Goal: Task Accomplishment & Management: Use online tool/utility

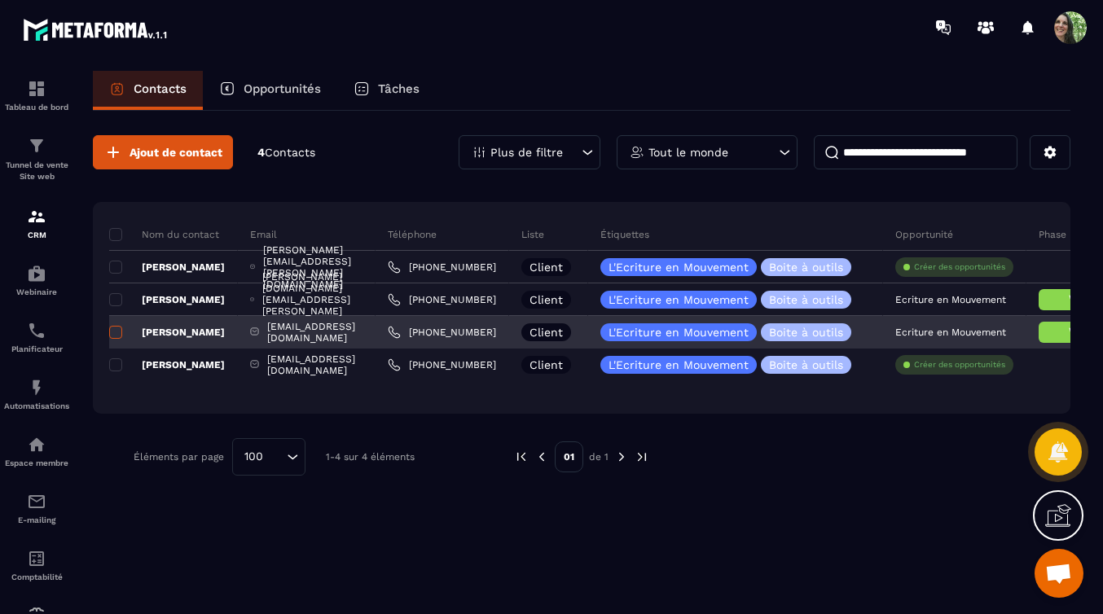
click at [116, 331] on span at bounding box center [115, 332] width 13 height 13
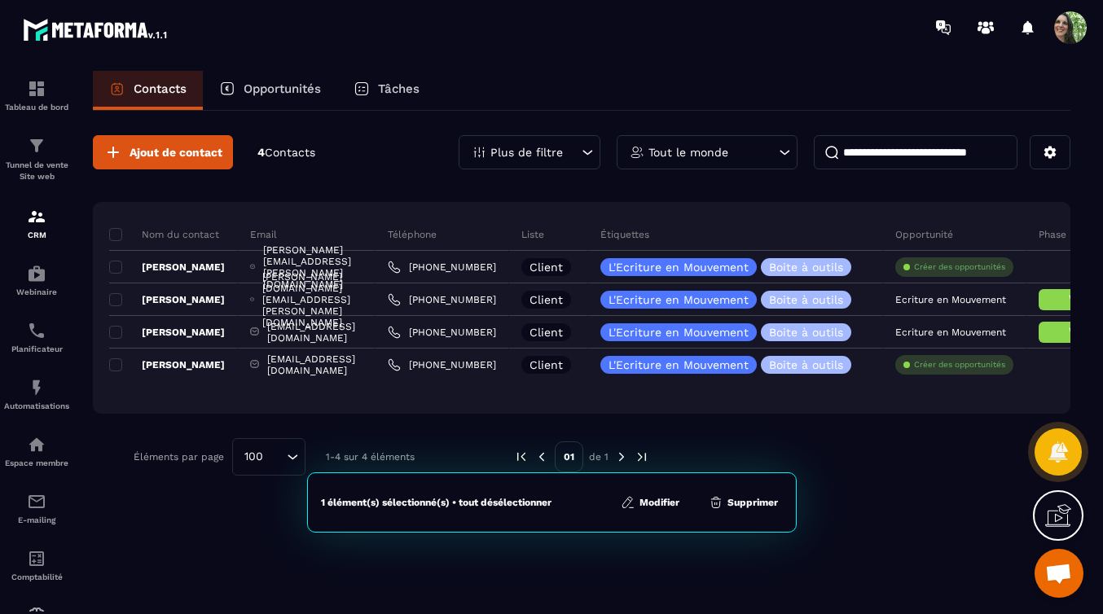
click at [666, 503] on button "Modifier" at bounding box center [650, 502] width 68 height 16
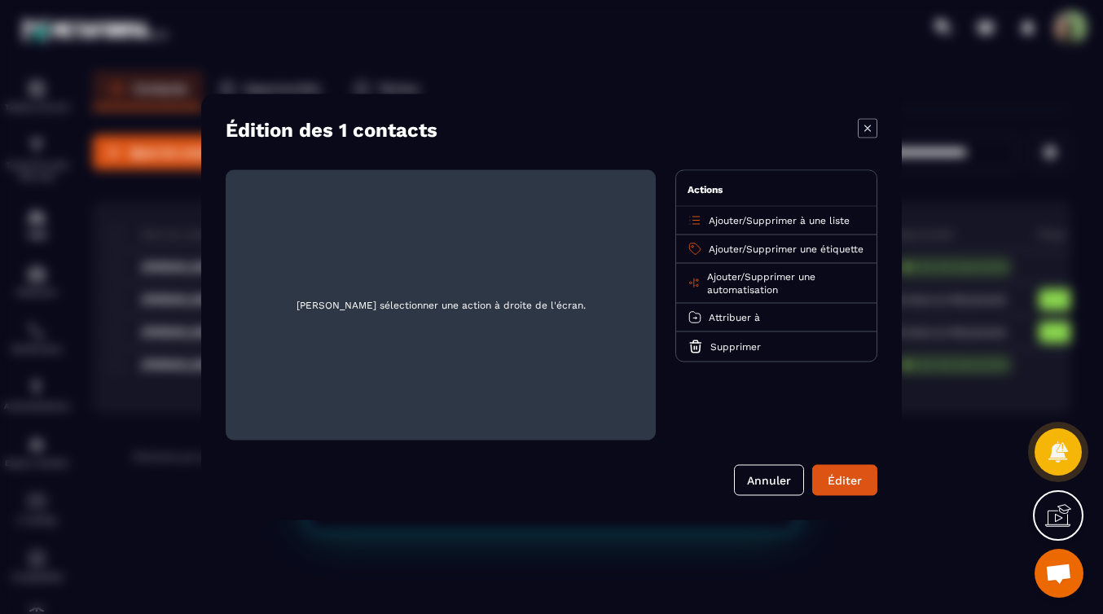
click at [868, 128] on icon "Modal window" at bounding box center [868, 129] width 20 height 20
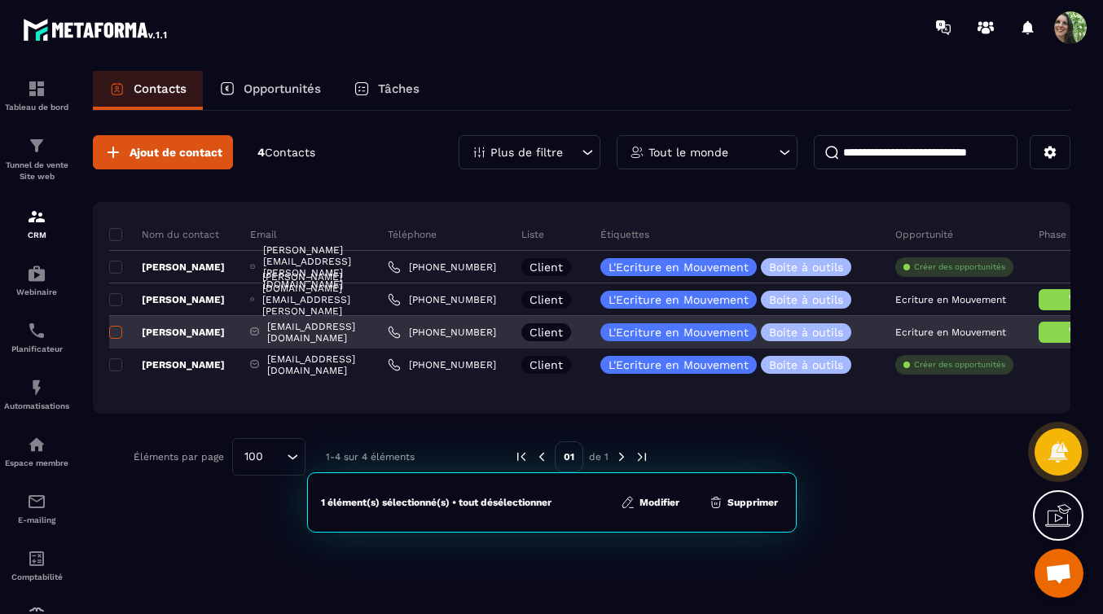
click at [118, 332] on span at bounding box center [115, 332] width 13 height 13
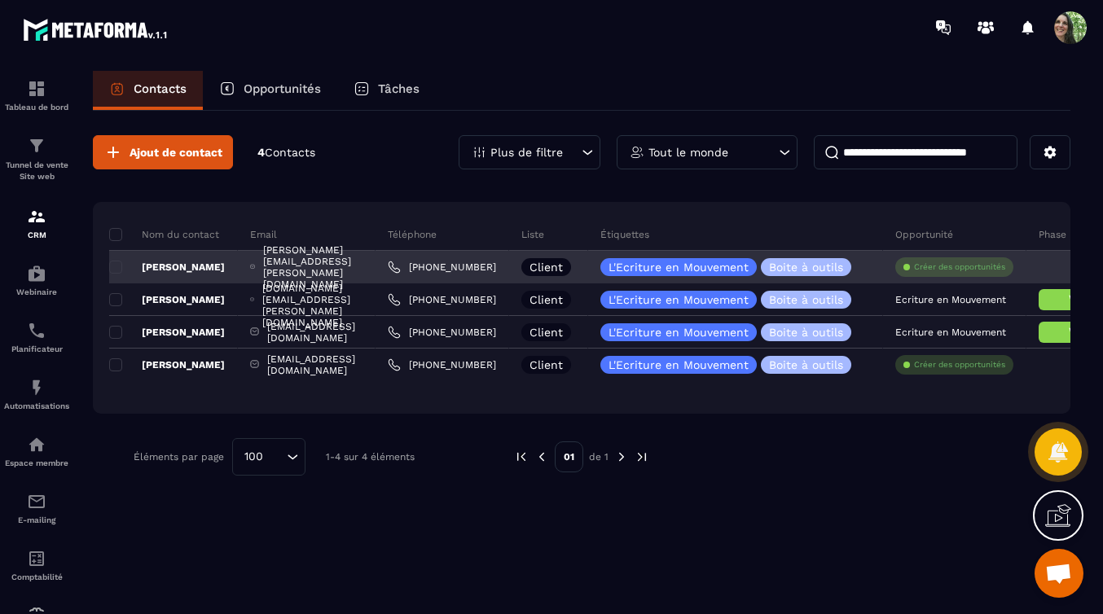
click at [1004, 267] on p "Créer des opportunités" at bounding box center [959, 266] width 91 height 11
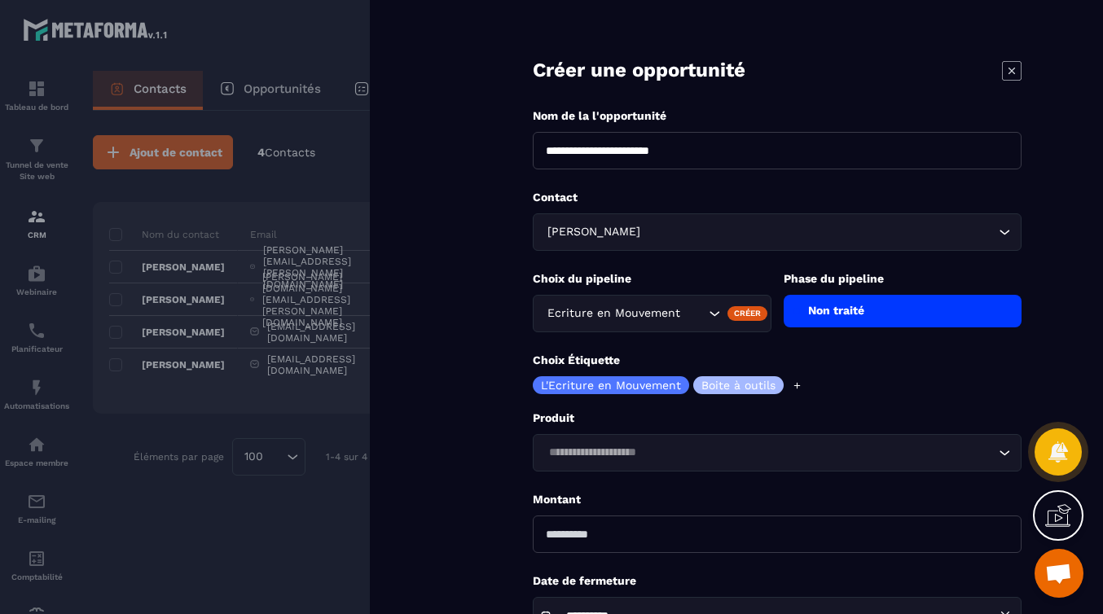
click at [1013, 72] on icon at bounding box center [1012, 71] width 20 height 20
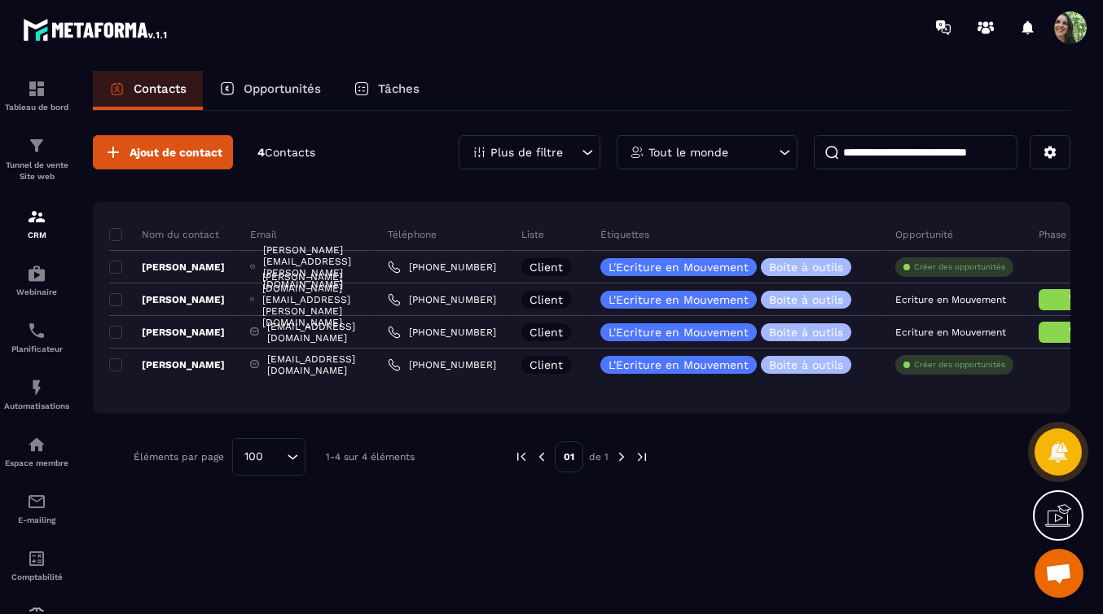
click at [668, 83] on div "Contacts Opportunités Tâches" at bounding box center [582, 90] width 978 height 39
click at [279, 93] on p "Opportunités" at bounding box center [282, 88] width 77 height 15
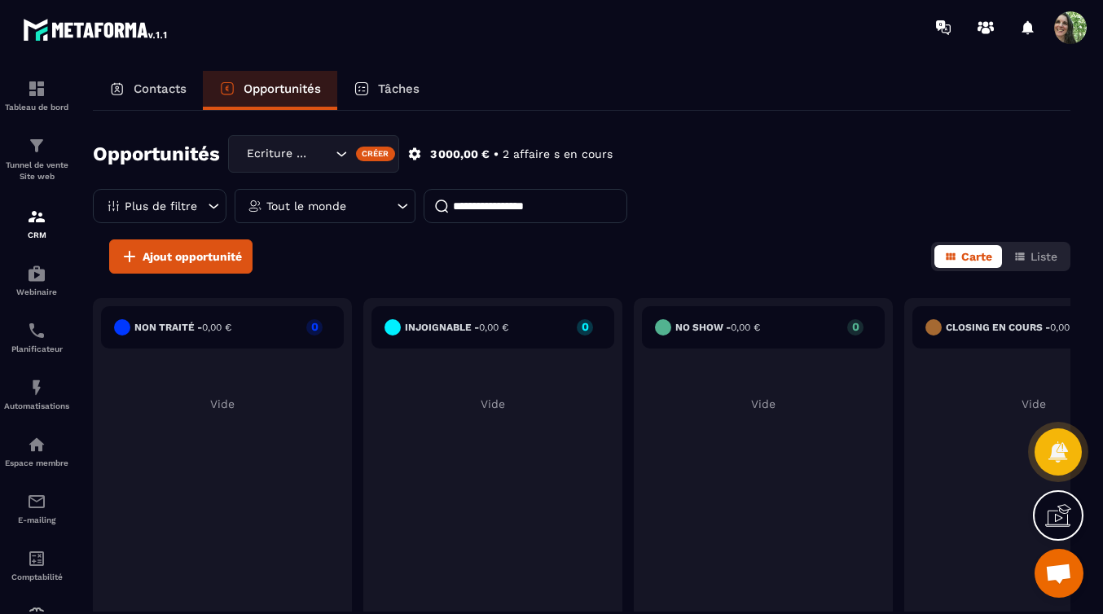
click at [148, 83] on p "Contacts" at bounding box center [160, 88] width 53 height 15
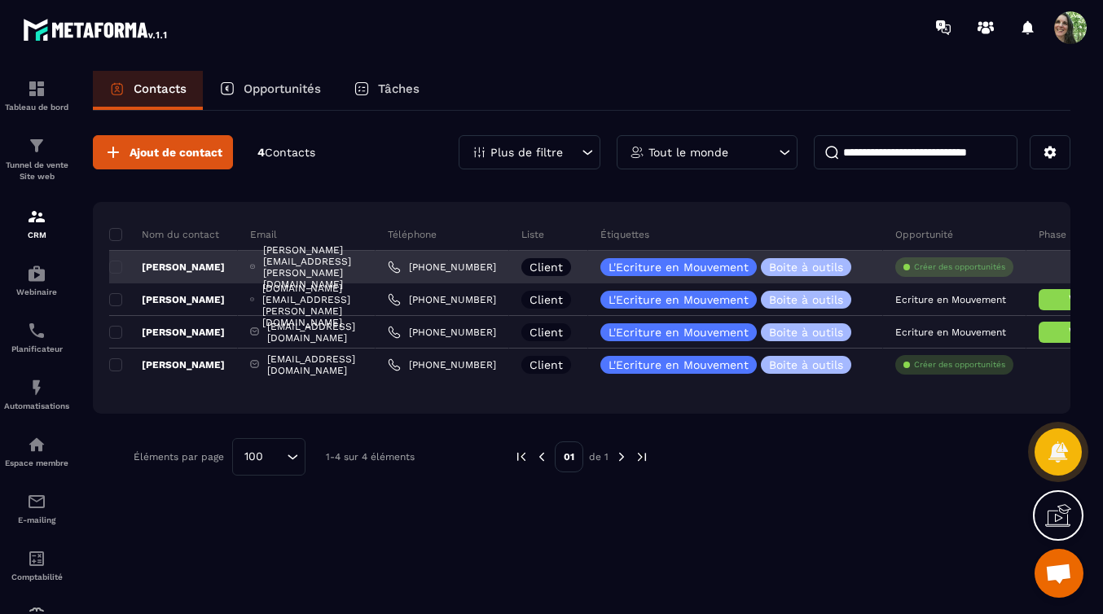
click at [995, 266] on p "Créer des opportunités" at bounding box center [959, 266] width 91 height 11
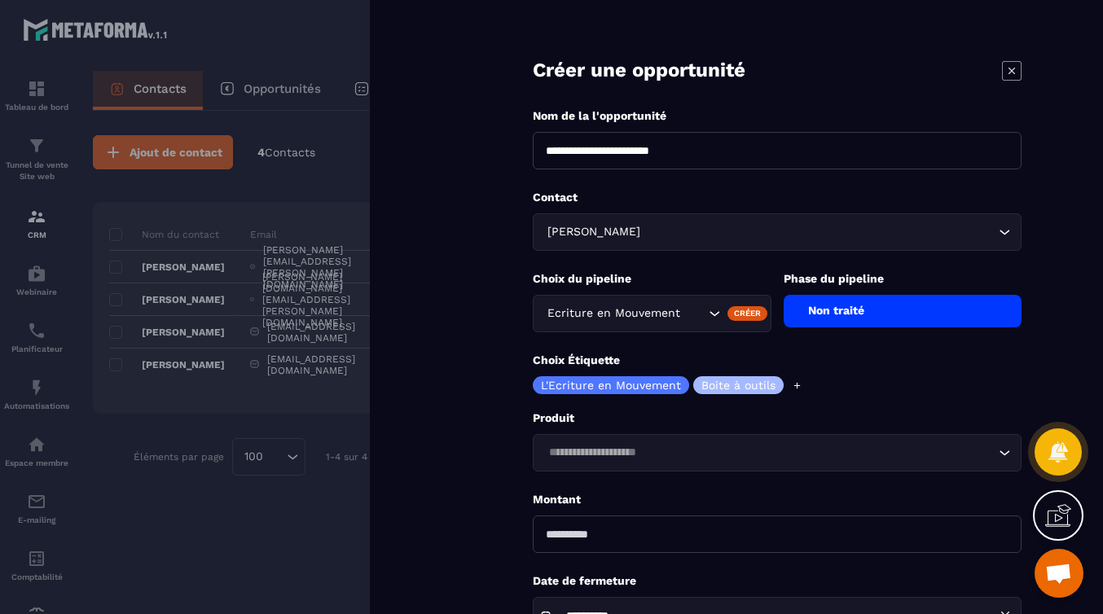
click at [1014, 69] on icon at bounding box center [1012, 71] width 20 height 20
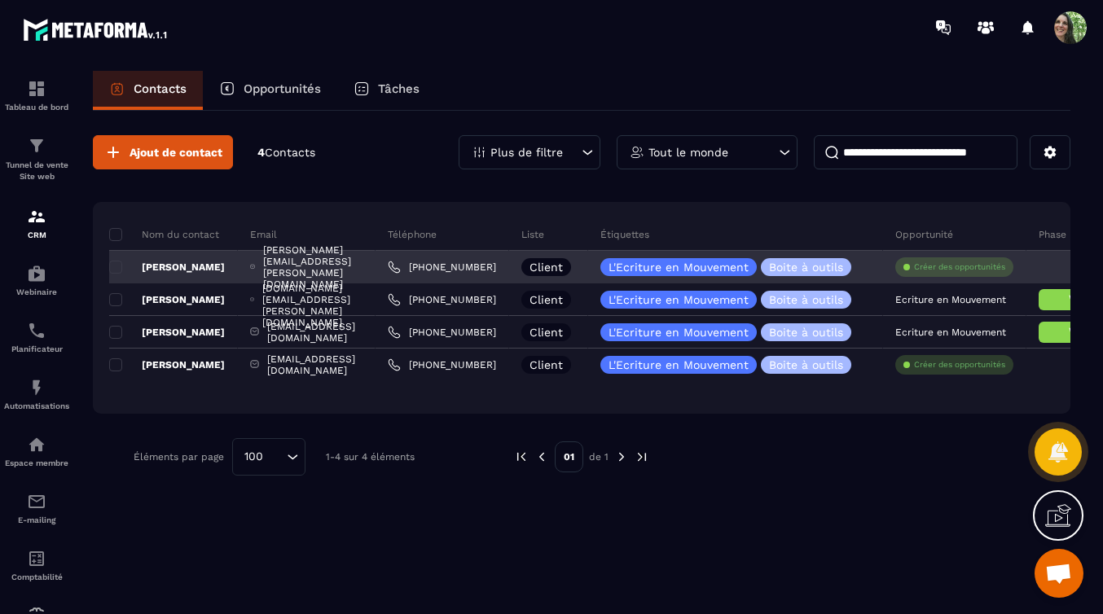
click at [186, 270] on p "[PERSON_NAME]" at bounding box center [167, 267] width 116 height 13
